Goal: Task Accomplishment & Management: Use online tool/utility

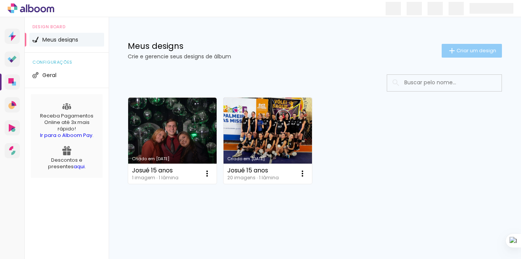
click at [488, 48] on span "Criar um design" at bounding box center [476, 50] width 40 height 5
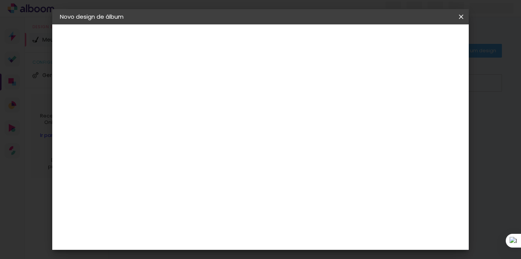
click at [99, 52] on iron-pages "Preenchendo título..." at bounding box center [101, 56] width 83 height 15
click at [185, 99] on input at bounding box center [185, 102] width 0 height 12
type input "Josué 15 anos"
type paper-input "Josué 15 anos"
click at [218, 30] on header "Informações Dê um título ao seu álbum. Avançar" at bounding box center [184, 46] width 66 height 45
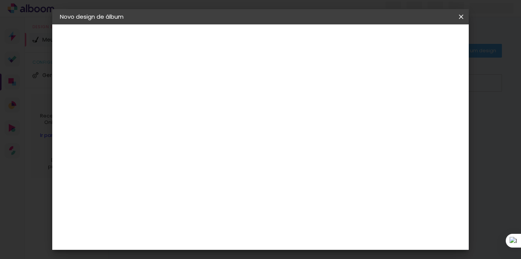
click at [0, 0] on slot "Avançar" at bounding box center [0, 0] width 0 height 0
click at [198, 176] on div "Grupo Foto Sul" at bounding box center [188, 185] width 19 height 18
click at [327, 36] on paper-button "Avançar" at bounding box center [308, 40] width 37 height 13
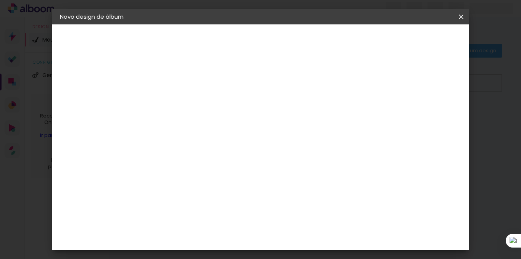
click at [109, 111] on iron-pages "Modelo Escolhendo modelo... Tamanho livre" at bounding box center [101, 111] width 83 height 15
click at [236, 146] on span "20 × 30" at bounding box center [218, 156] width 35 height 20
click at [0, 0] on slot "Avançar" at bounding box center [0, 0] width 0 height 0
click at [249, 113] on span "30.3" at bounding box center [253, 113] width 18 height 11
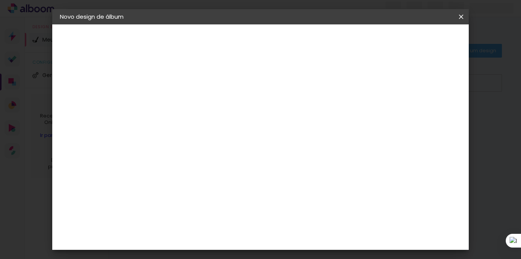
drag, startPoint x: 254, startPoint y: 115, endPoint x: 263, endPoint y: 114, distance: 9.5
click at [263, 114] on div "30.3 cm" at bounding box center [258, 113] width 99 height 19
click at [263, 114] on span "cm" at bounding box center [266, 113] width 9 height 11
click at [282, 115] on div "30.3 cm" at bounding box center [258, 113] width 99 height 19
click at [400, 79] on div "Mostrar sangria" at bounding box center [395, 83] width 51 height 10
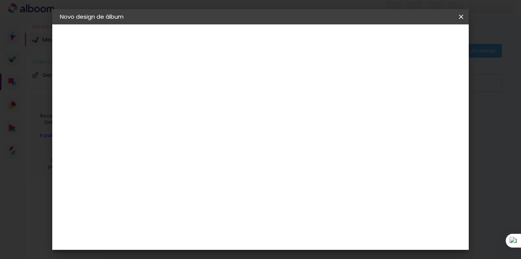
type paper-checkbox "on"
click at [370, 79] on div at bounding box center [366, 82] width 7 height 7
click at [421, 47] on paper-button "Iniciar design" at bounding box center [396, 40] width 50 height 13
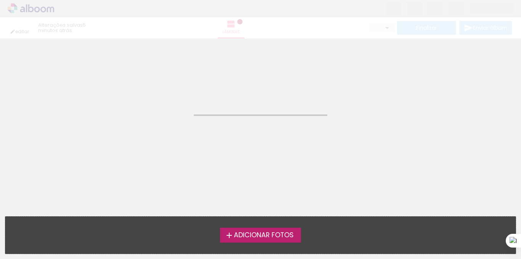
click at [297, 233] on label "Adicionar Fotos" at bounding box center [260, 235] width 81 height 14
click at [0, 0] on input "file" at bounding box center [0, 0] width 0 height 0
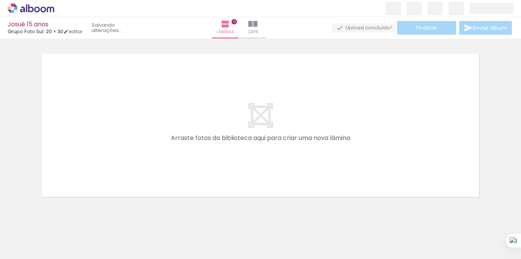
scroll to position [10, 0]
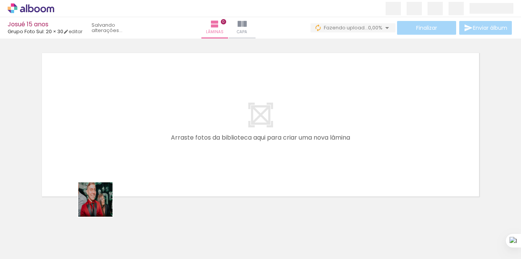
drag, startPoint x: 90, startPoint y: 224, endPoint x: 125, endPoint y: 218, distance: 35.6
click at [127, 125] on quentale-workspace at bounding box center [260, 129] width 521 height 259
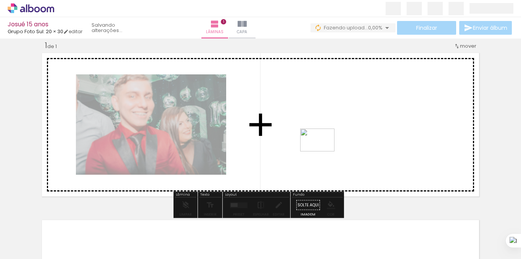
drag, startPoint x: 144, startPoint y: 151, endPoint x: 323, endPoint y: 151, distance: 179.2
click at [323, 151] on quentale-workspace at bounding box center [260, 129] width 521 height 259
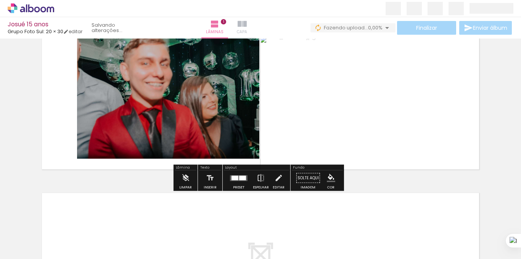
scroll to position [0, 0]
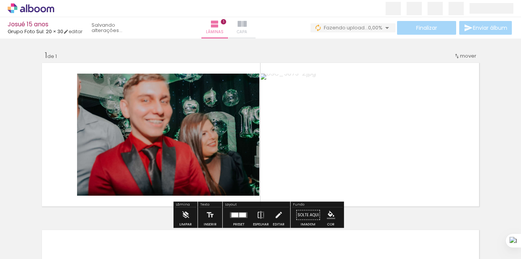
drag, startPoint x: 245, startPoint y: 26, endPoint x: 251, endPoint y: 26, distance: 6.1
click at [245, 26] on iron-icon at bounding box center [242, 23] width 9 height 9
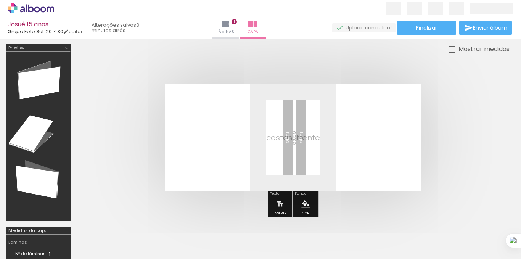
click at [42, 96] on div at bounding box center [37, 137] width 59 height 164
click at [42, 85] on div at bounding box center [37, 137] width 59 height 164
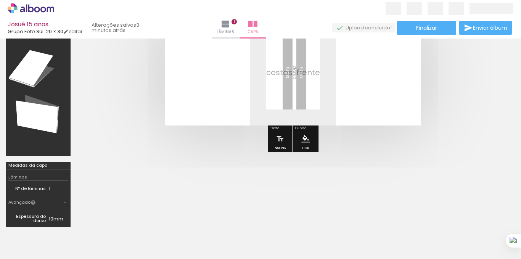
scroll to position [106, 0]
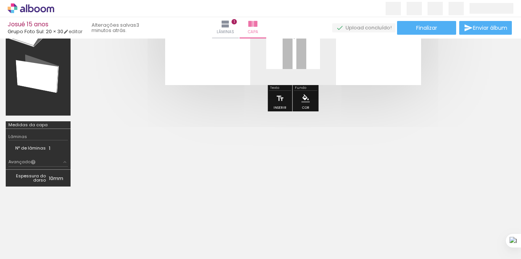
click at [50, 145] on td "1" at bounding box center [58, 148] width 19 height 8
click at [33, 136] on div "Lâminas" at bounding box center [37, 136] width 59 height 7
click at [62, 161] on iron-icon at bounding box center [65, 162] width 6 height 6
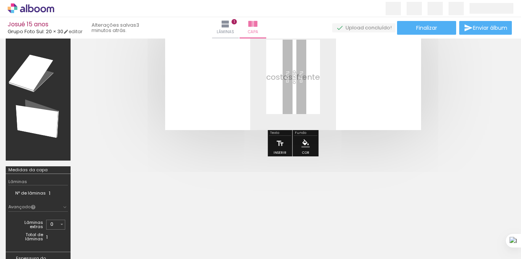
scroll to position [0, 0]
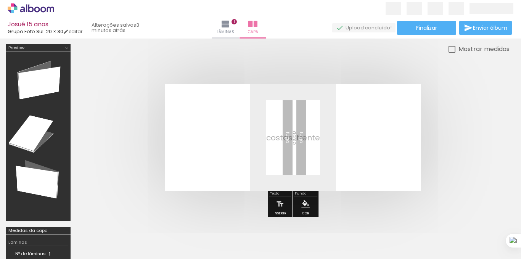
click at [108, 171] on quentale-cover at bounding box center [293, 137] width 372 height 106
click at [234, 34] on span "Lâminas" at bounding box center [226, 32] width 18 height 7
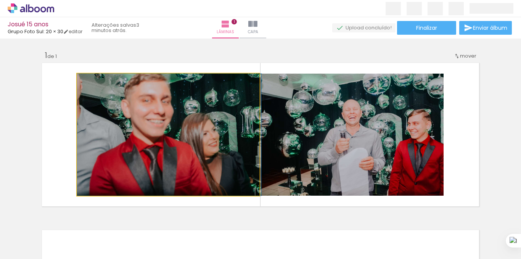
drag, startPoint x: 172, startPoint y: 134, endPoint x: 188, endPoint y: 133, distance: 15.7
